Goal: Information Seeking & Learning: Learn about a topic

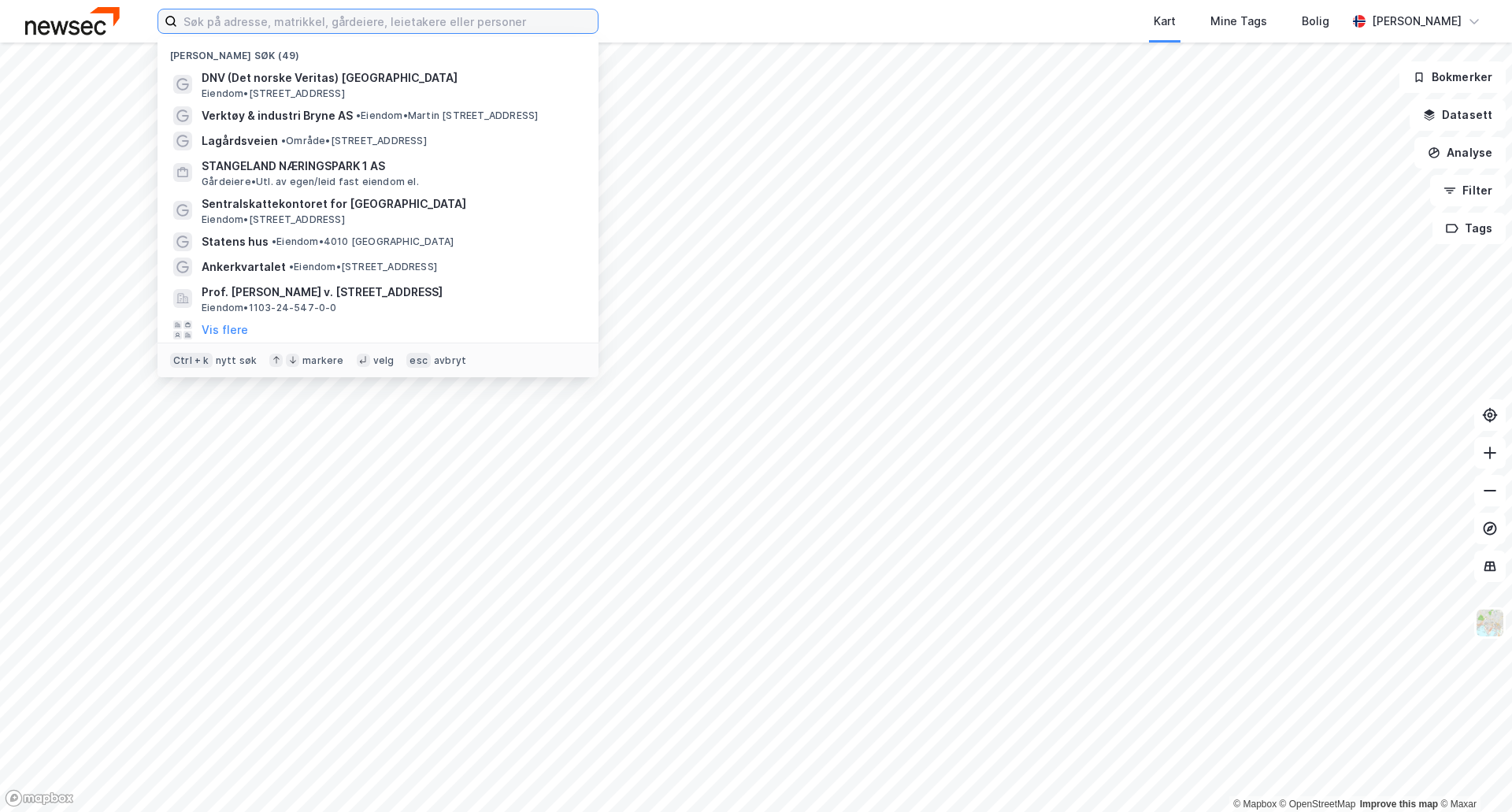
click at [252, 26] on input at bounding box center [387, 21] width 421 height 24
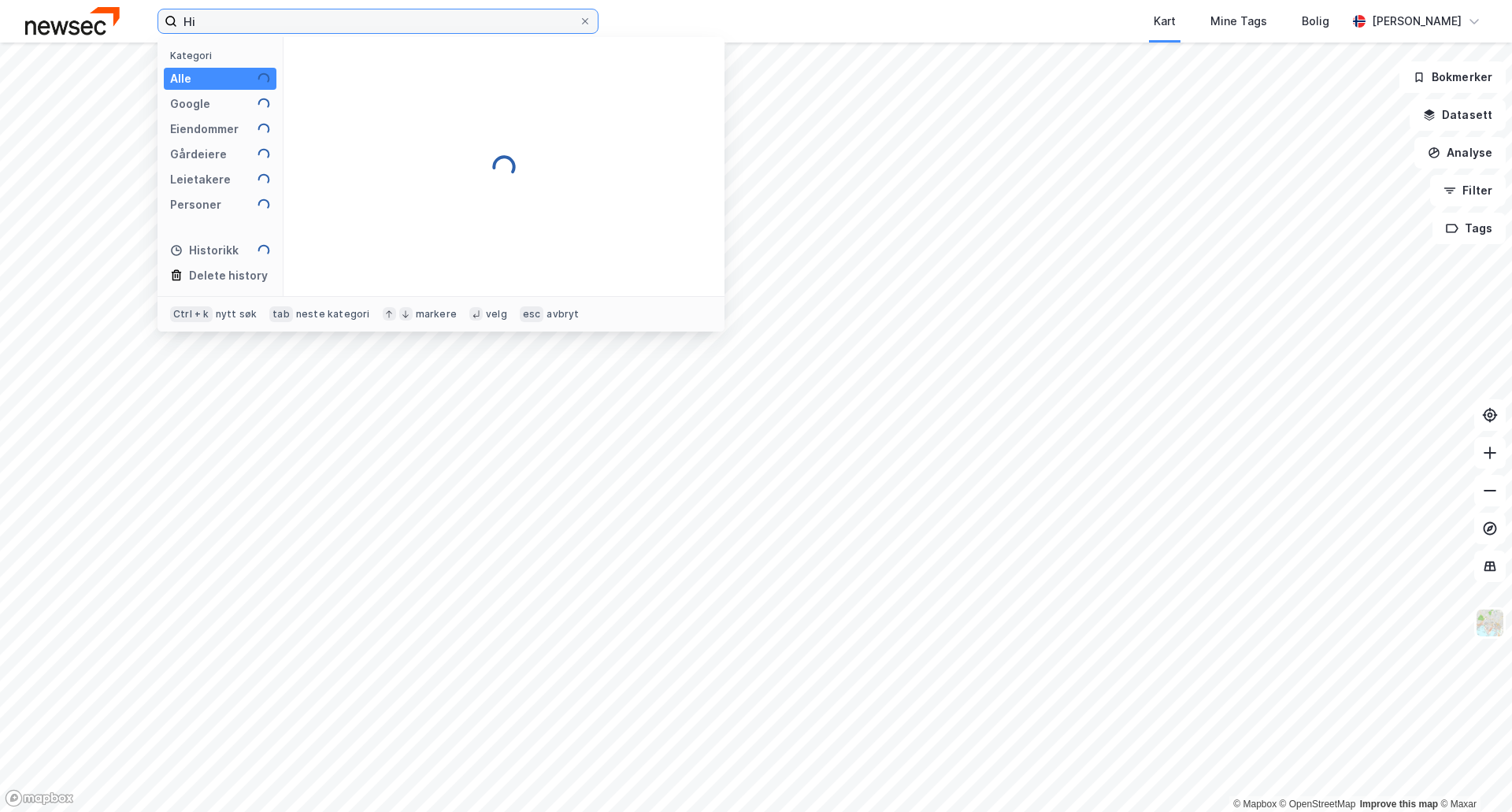
type input "H"
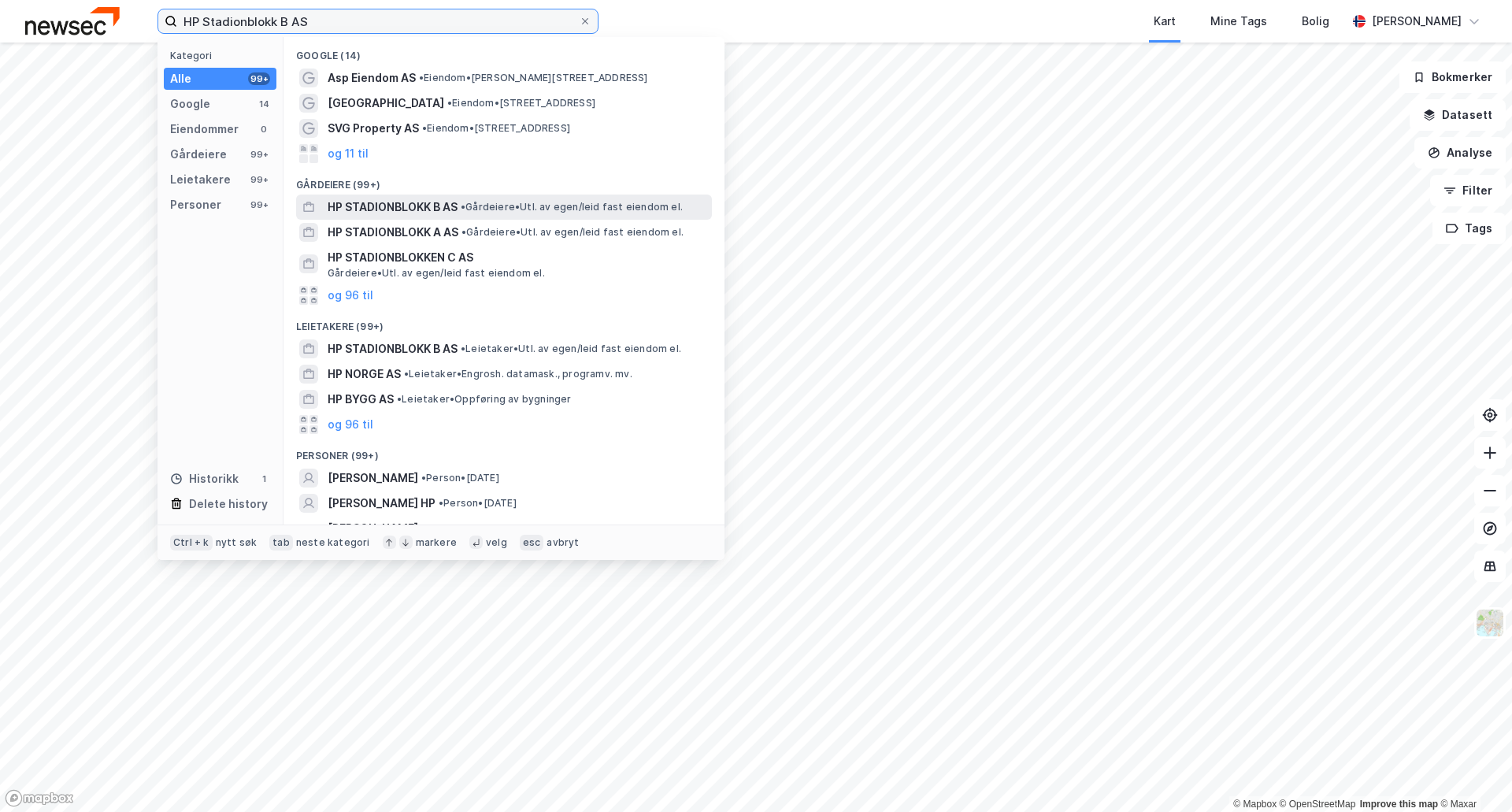
type input "HP Stadionblokk B AS"
click at [427, 206] on span "HP STADIONBLOKK B AS" at bounding box center [392, 207] width 130 height 19
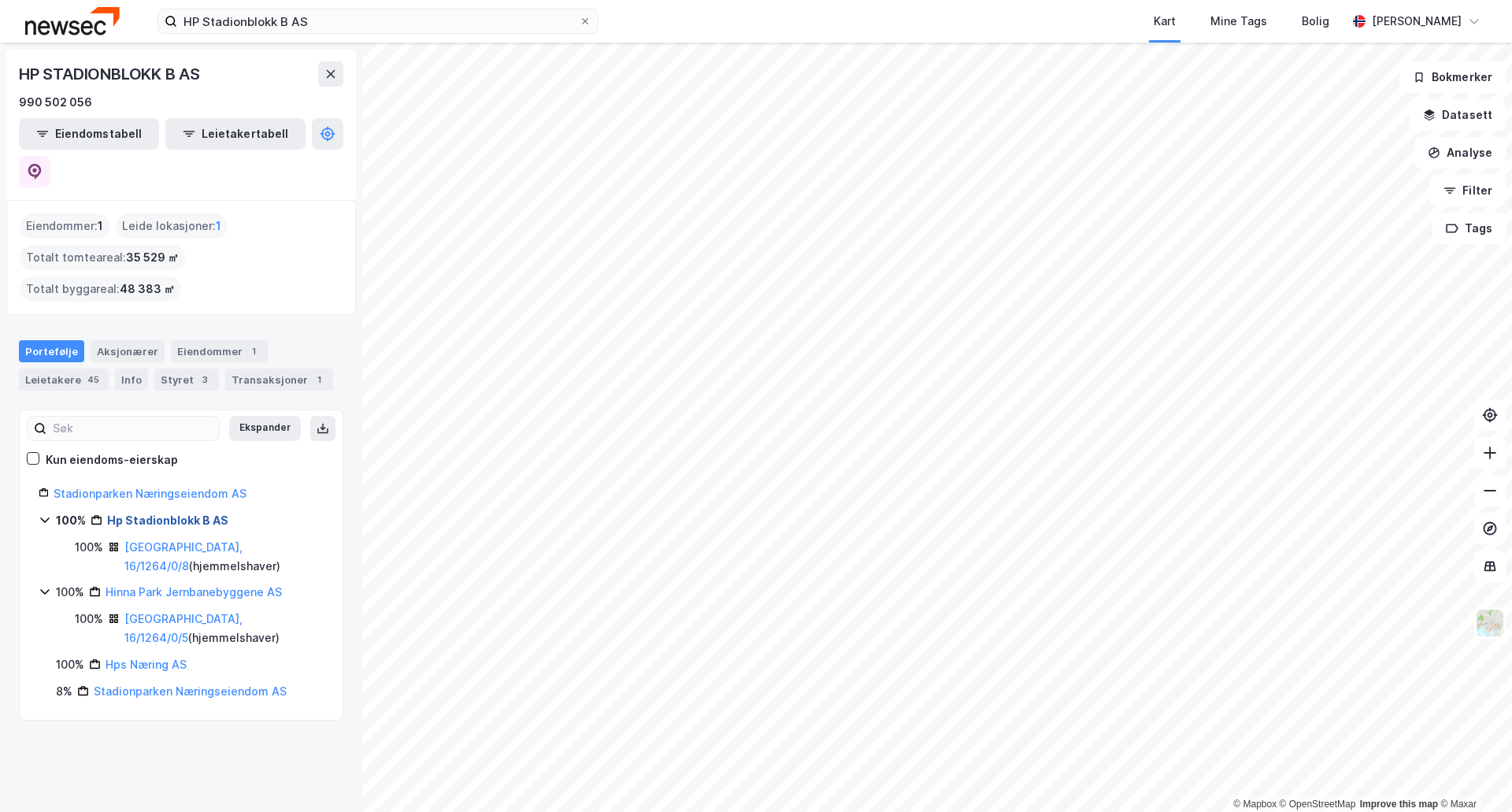
click at [186, 513] on link "Hp Stadionblokk B AS" at bounding box center [168, 520] width 122 height 14
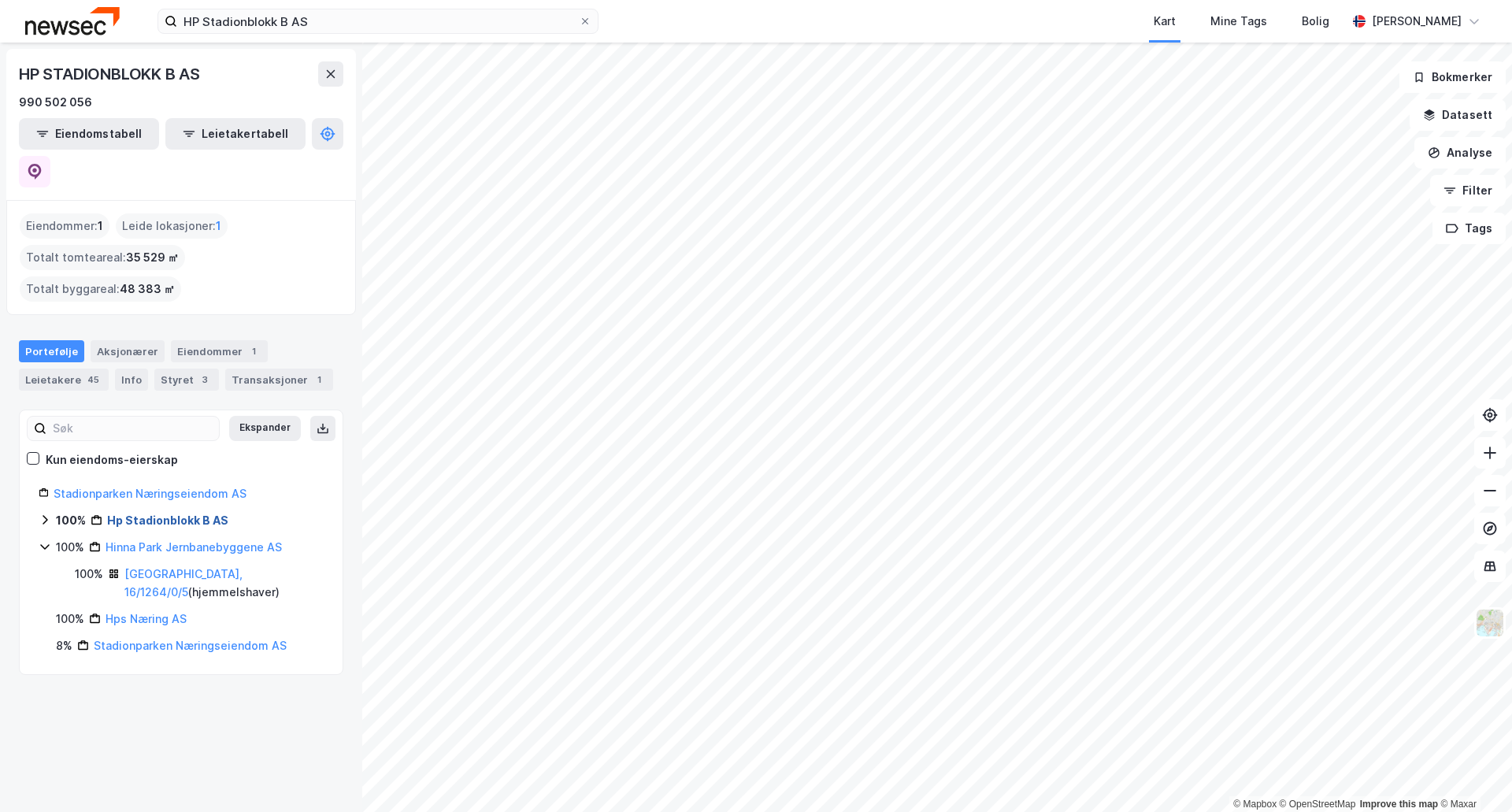
click at [186, 513] on link "Hp Stadionblokk B AS" at bounding box center [168, 520] width 122 height 14
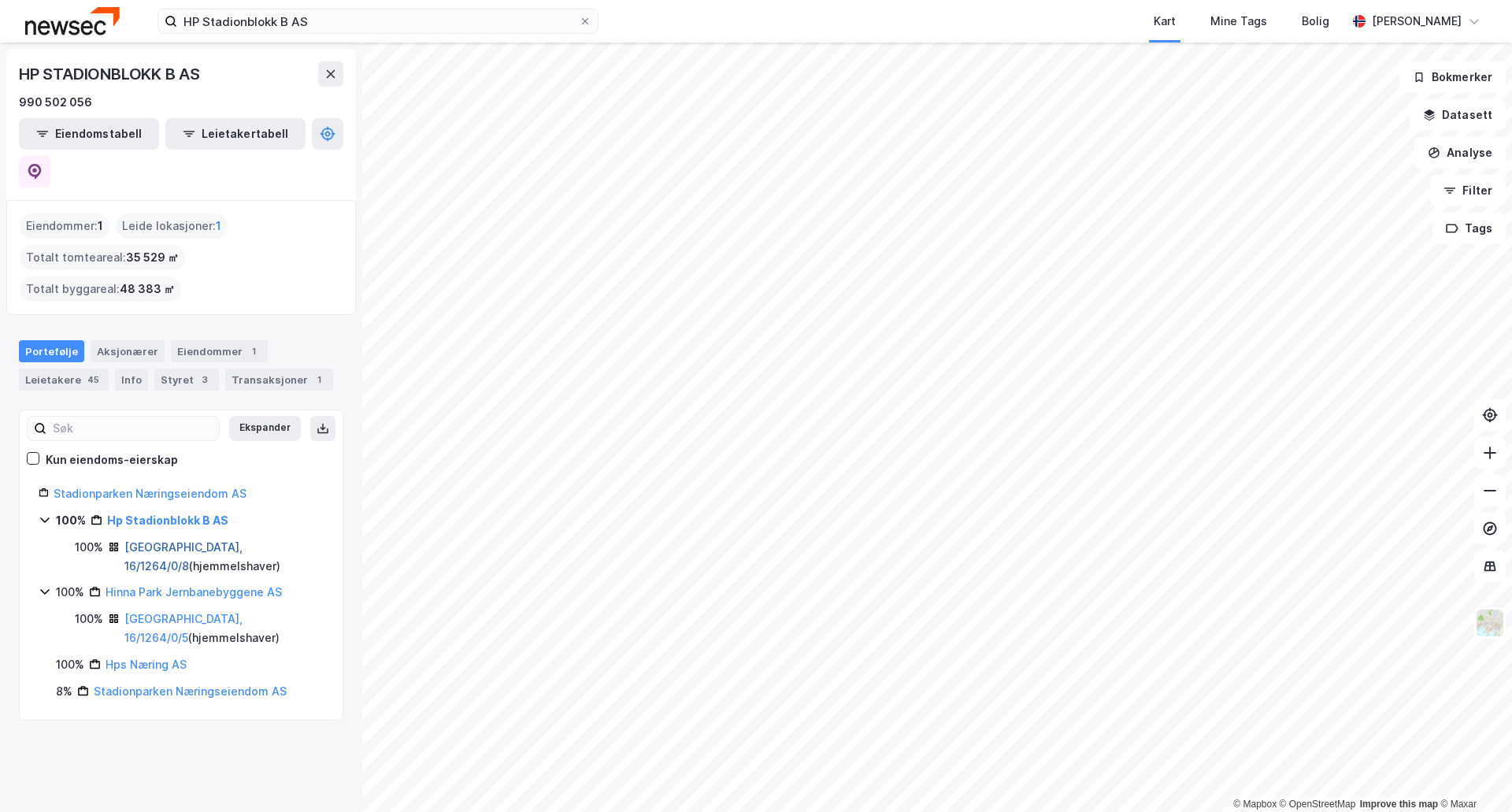
click at [153, 540] on link "[GEOGRAPHIC_DATA], 16/1264/0/8" at bounding box center [183, 557] width 118 height 33
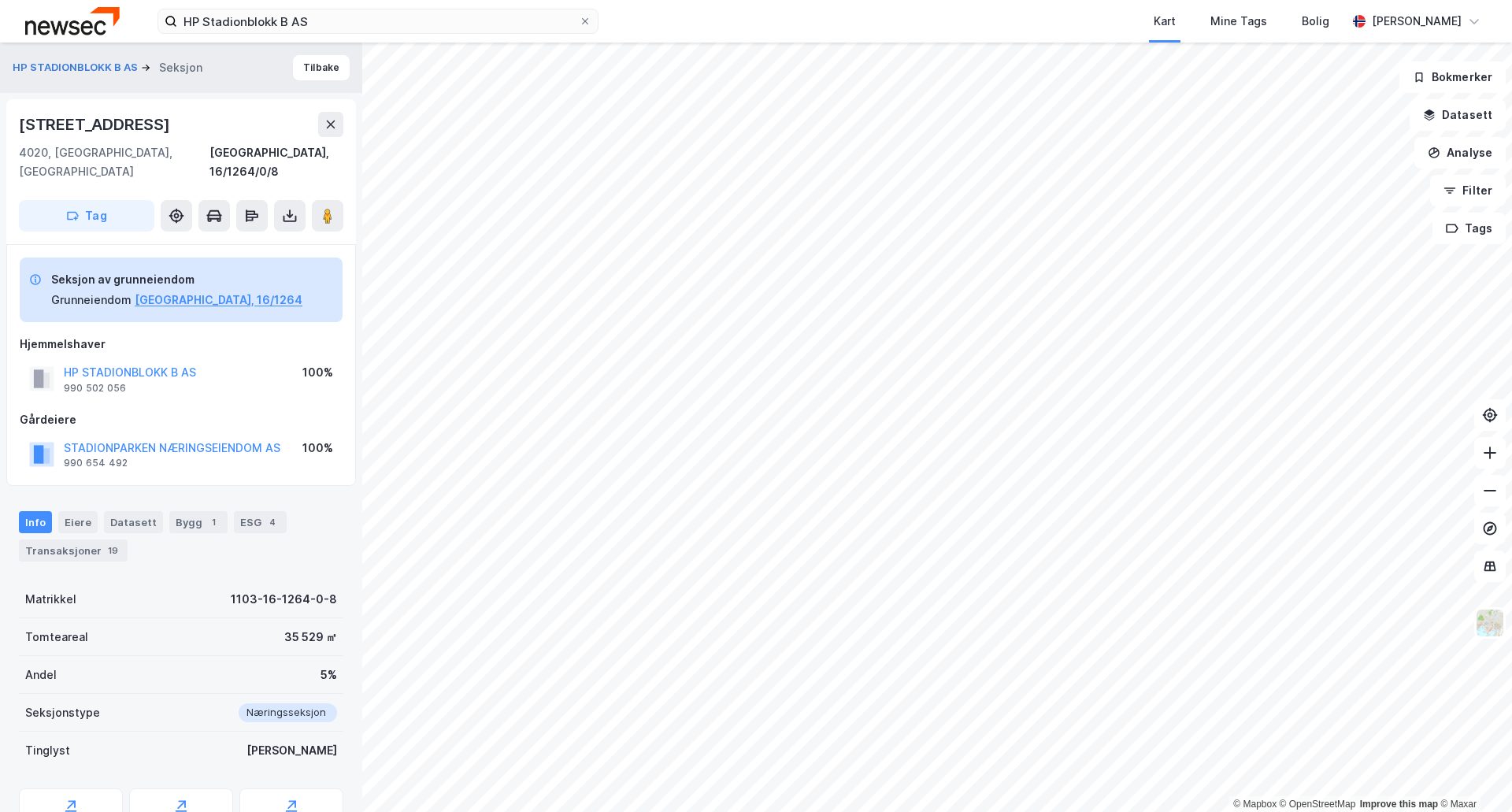
scroll to position [59, 0]
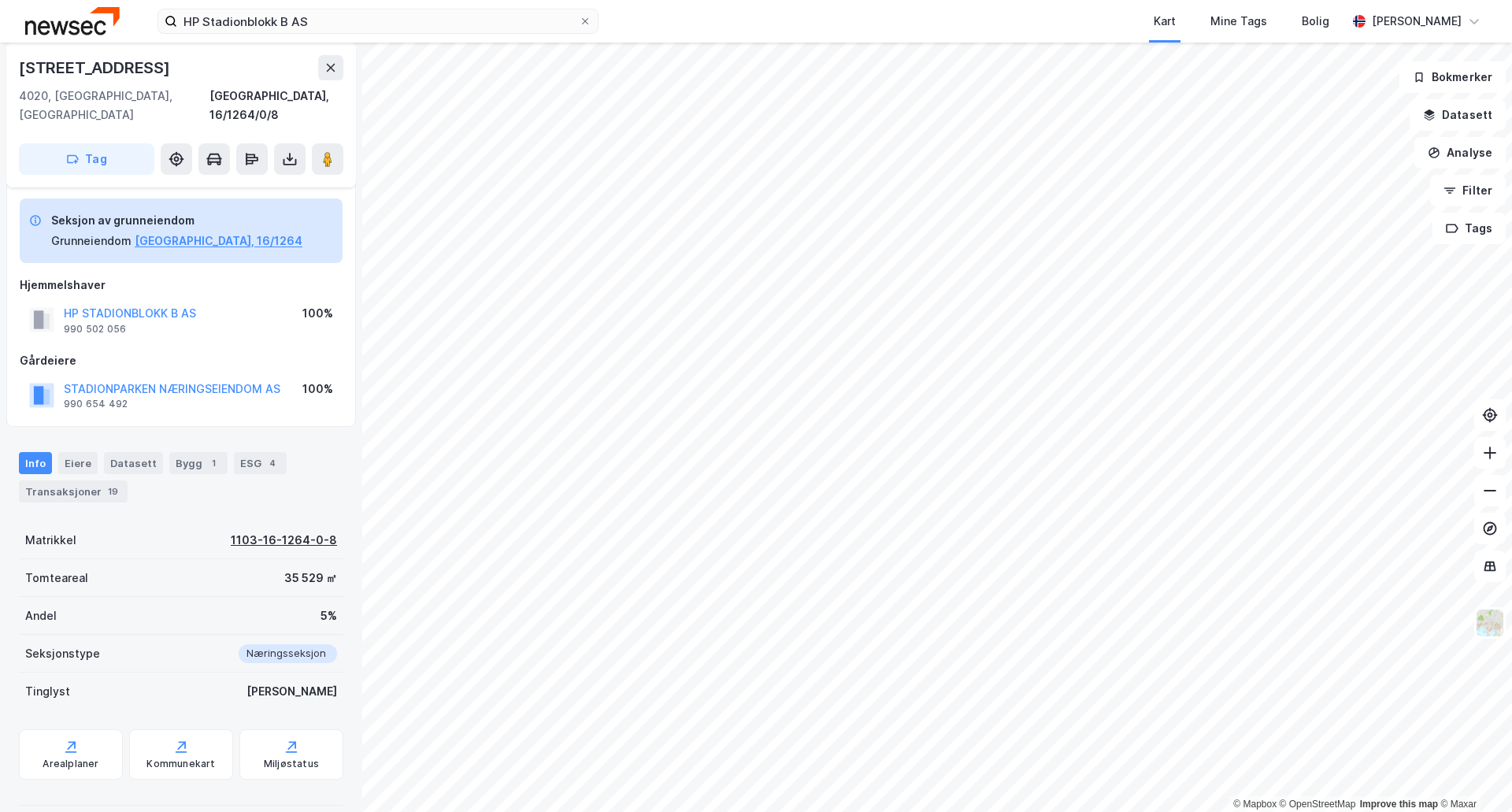
click at [246, 531] on div "1103-16-1264-0-8" at bounding box center [284, 540] width 106 height 19
click at [260, 531] on div "1103-16-1264-0-8" at bounding box center [284, 540] width 106 height 19
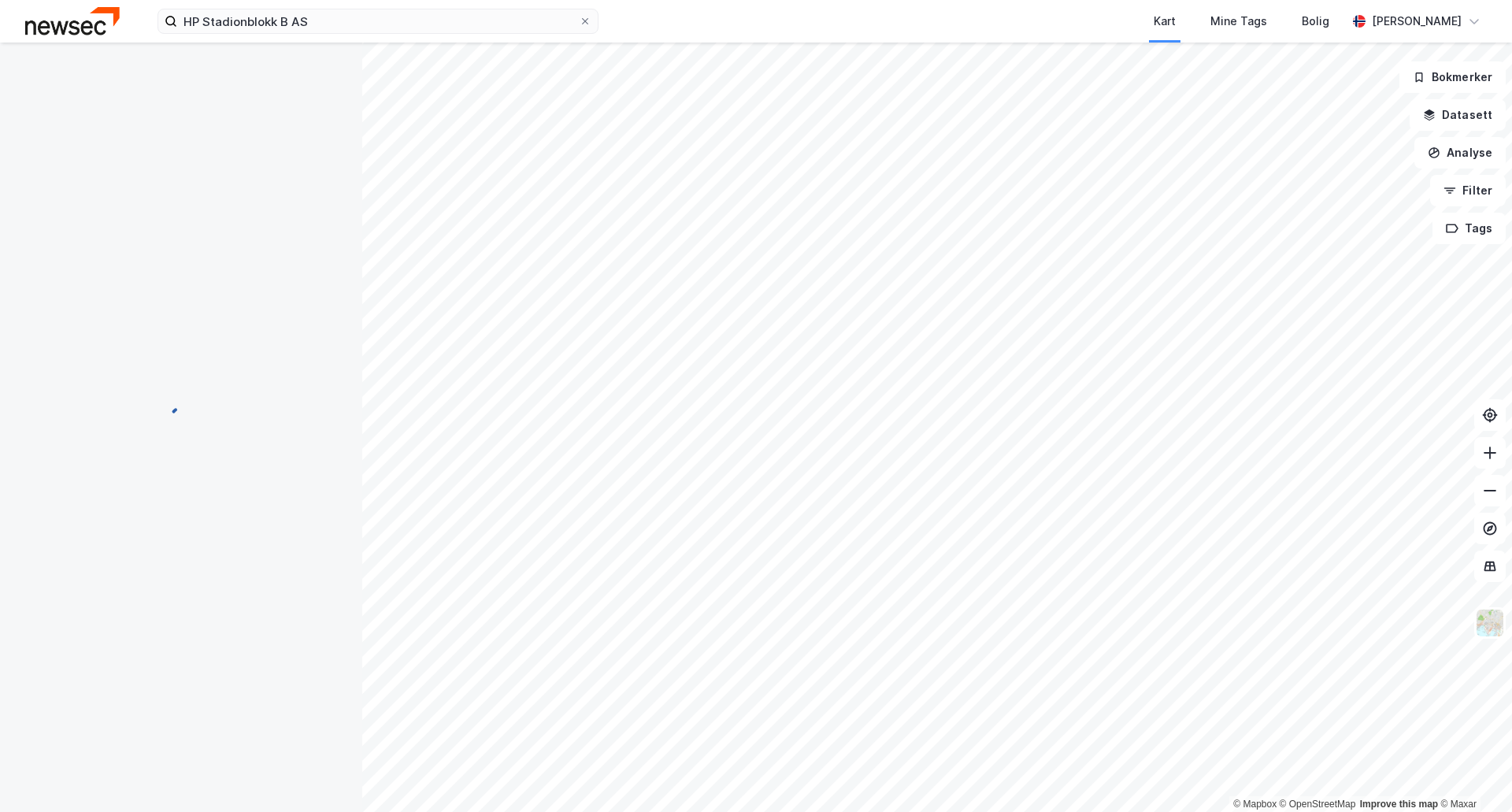
scroll to position [59, 0]
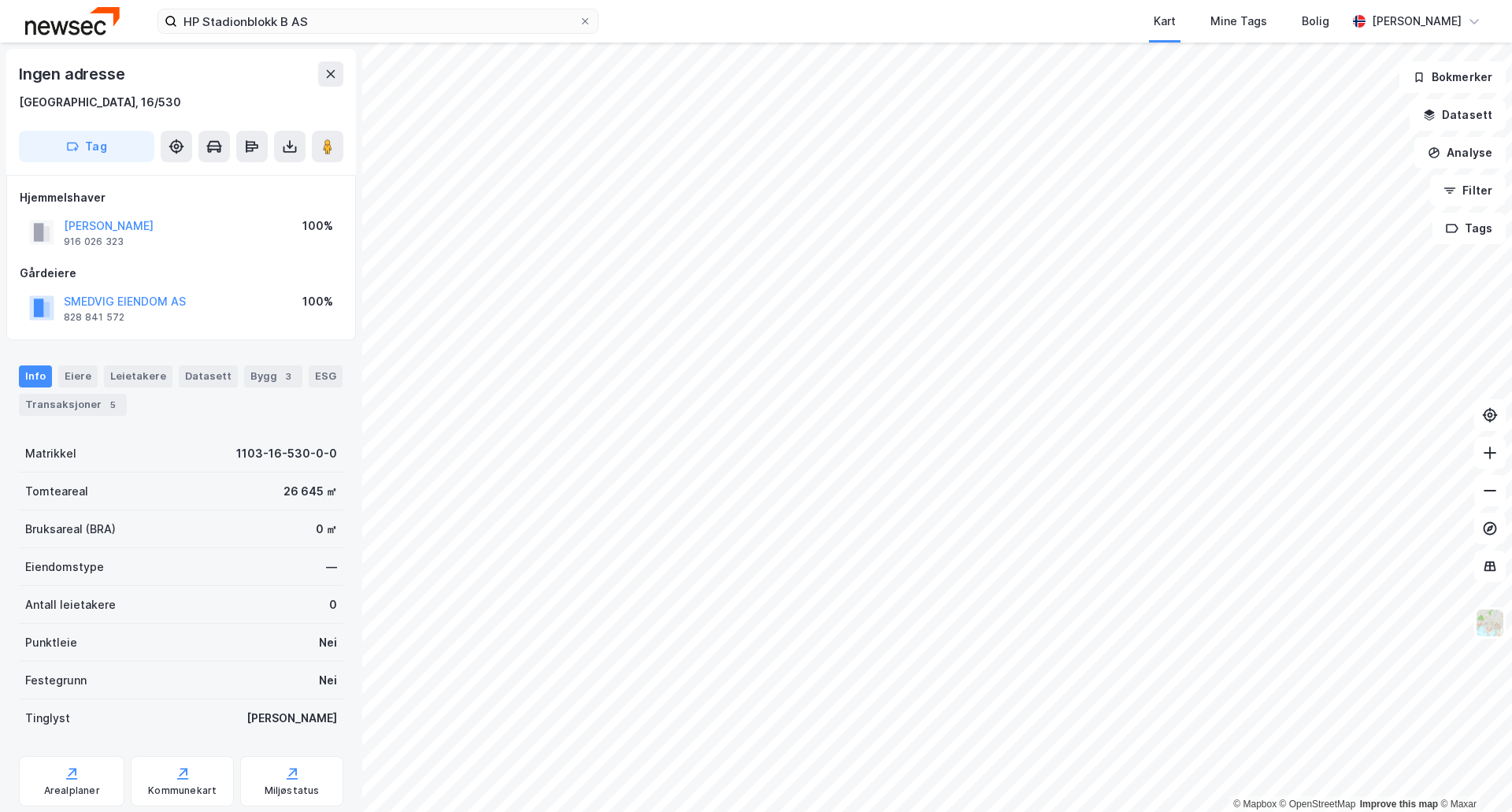
scroll to position [2, 0]
